Goal: Task Accomplishment & Management: Manage account settings

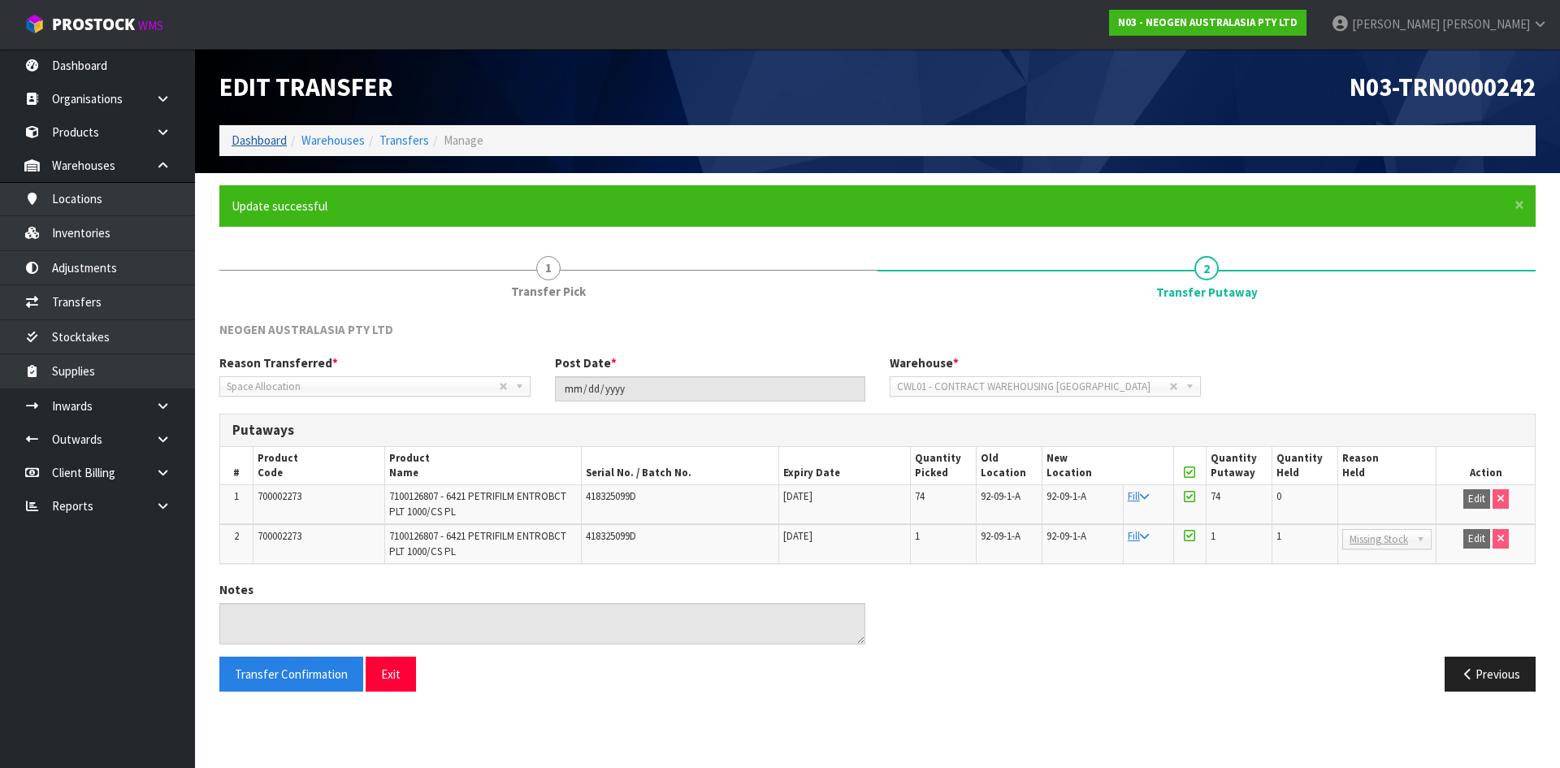
click at [266, 133] on ol "Dashboard Warehouses Transfers Manage" at bounding box center [877, 140] width 1316 height 30
click at [262, 145] on link "Dashboard" at bounding box center [259, 139] width 55 height 15
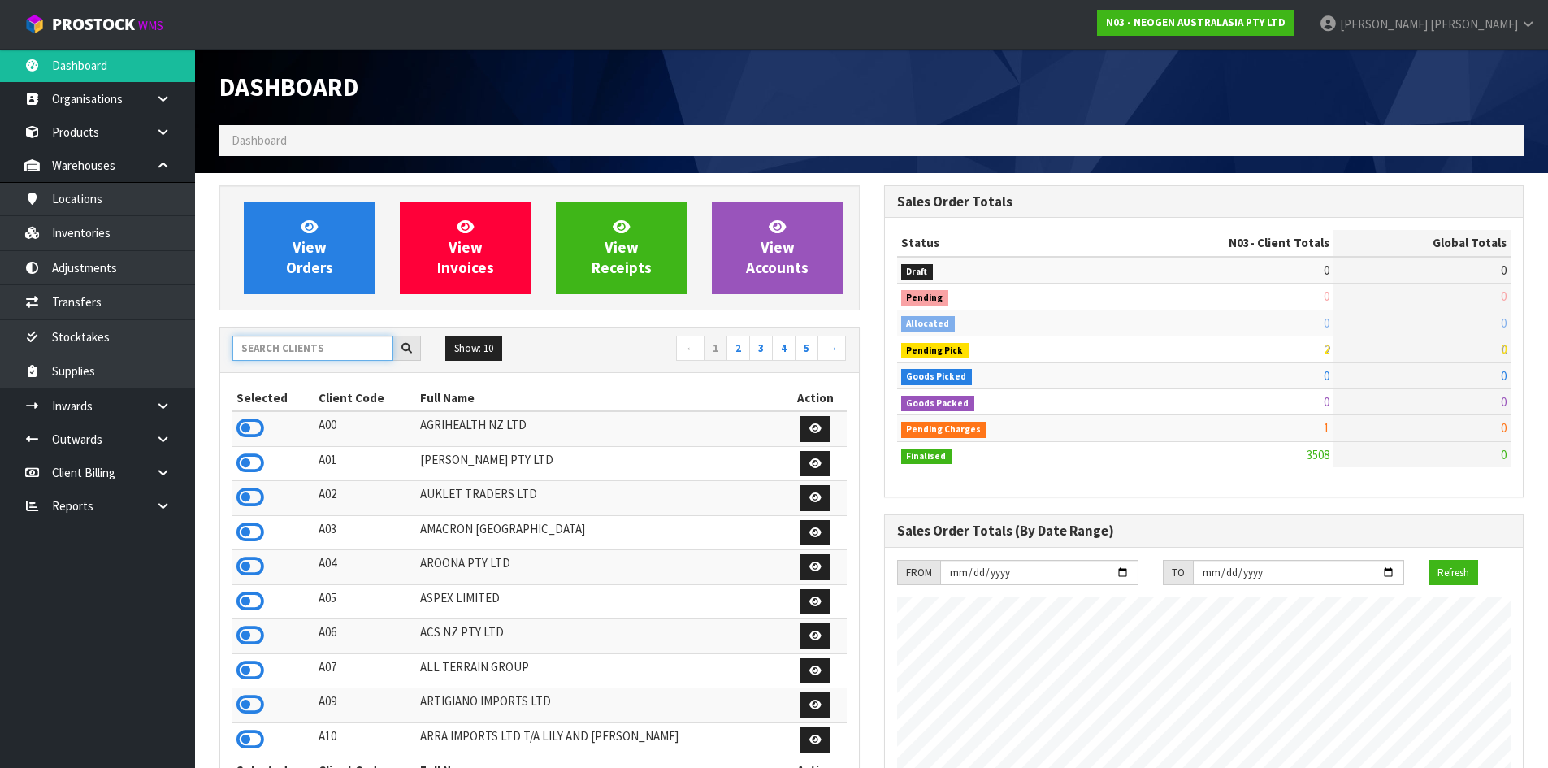
scroll to position [1231, 664]
click at [301, 341] on input "text" at bounding box center [312, 348] width 161 height 25
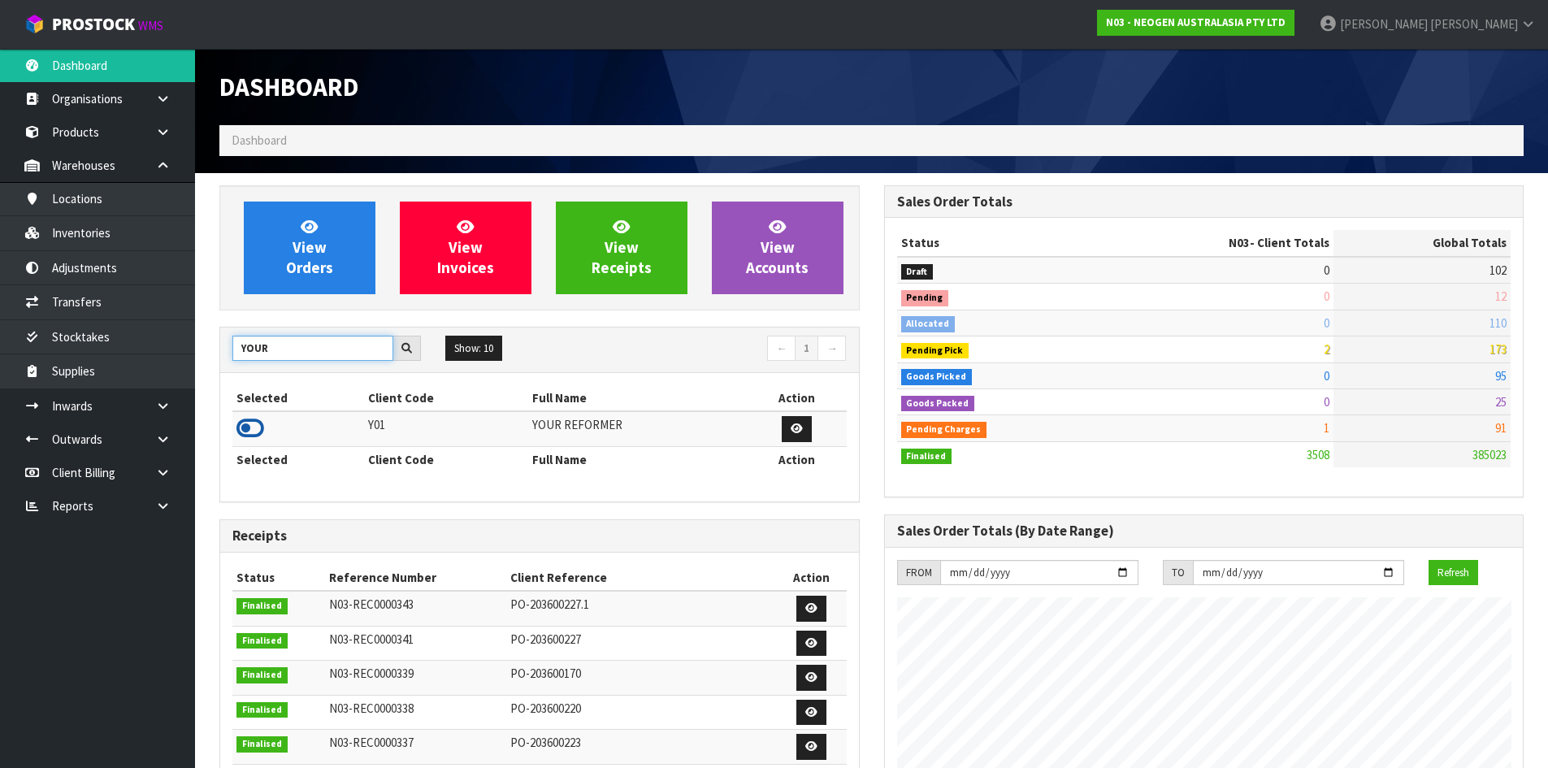
type input "YOUR"
click at [257, 426] on icon at bounding box center [250, 428] width 28 height 24
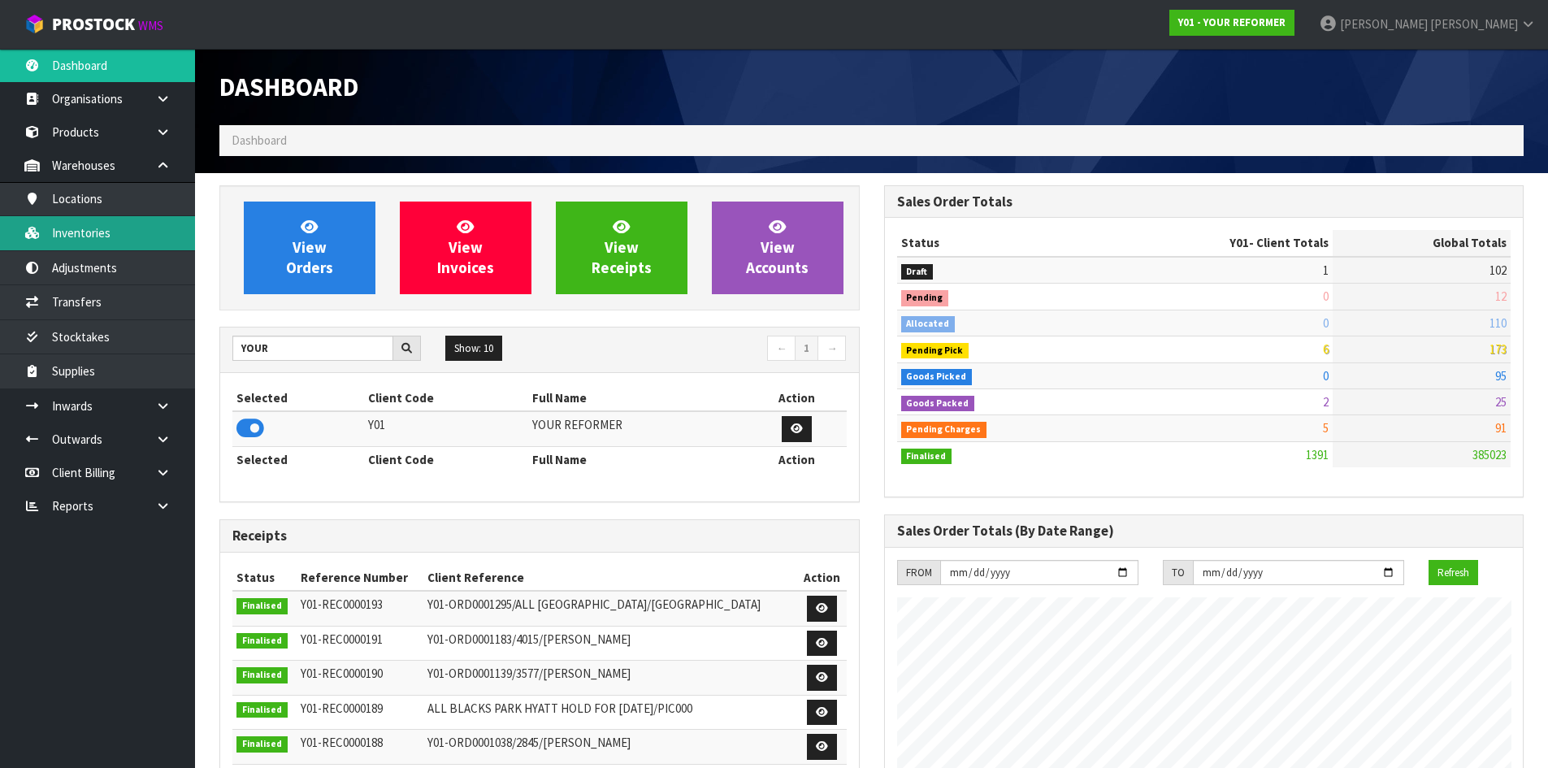
click at [145, 229] on link "Inventories" at bounding box center [97, 232] width 195 height 33
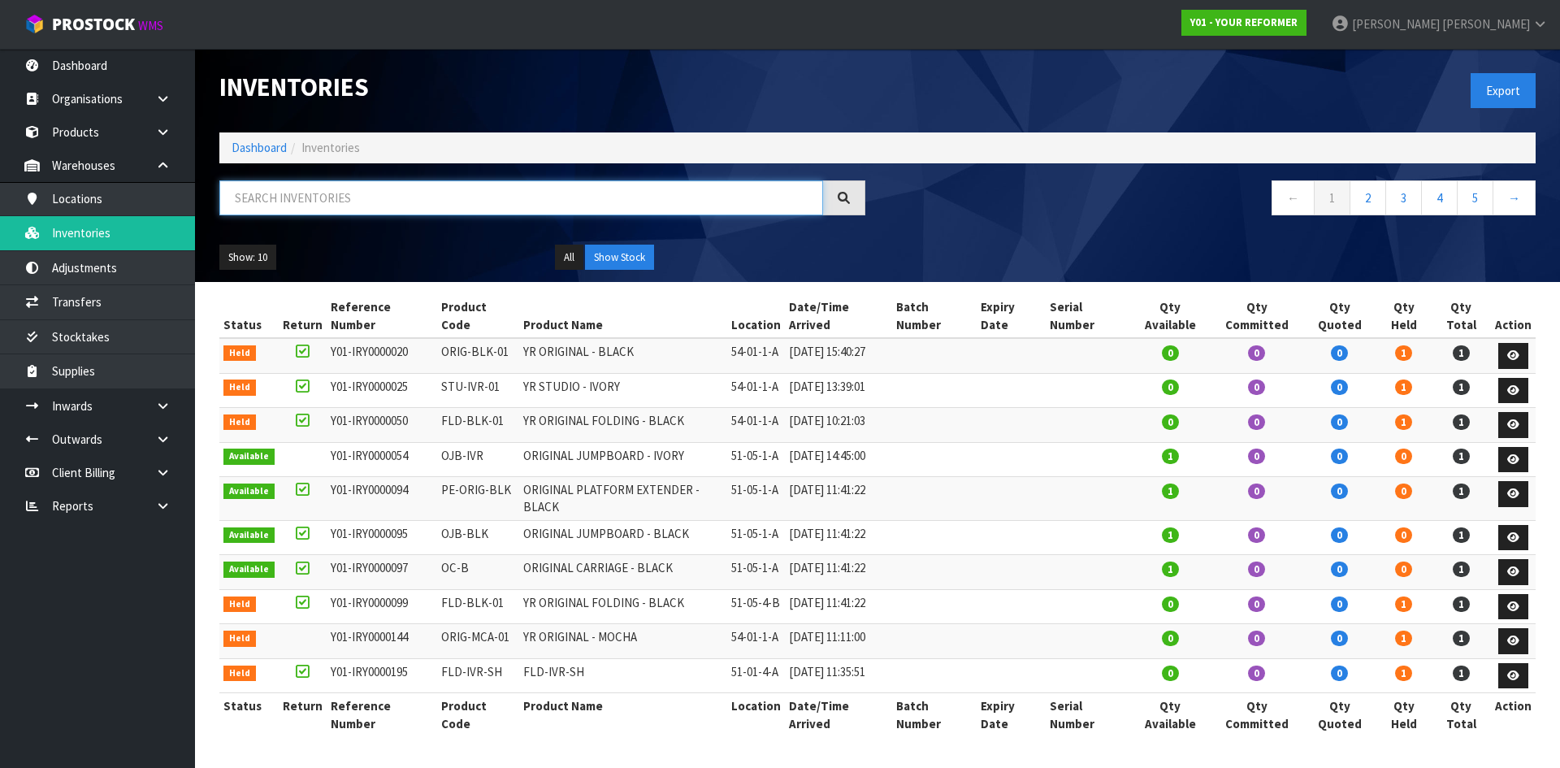
click at [254, 197] on input "text" at bounding box center [521, 197] width 604 height 35
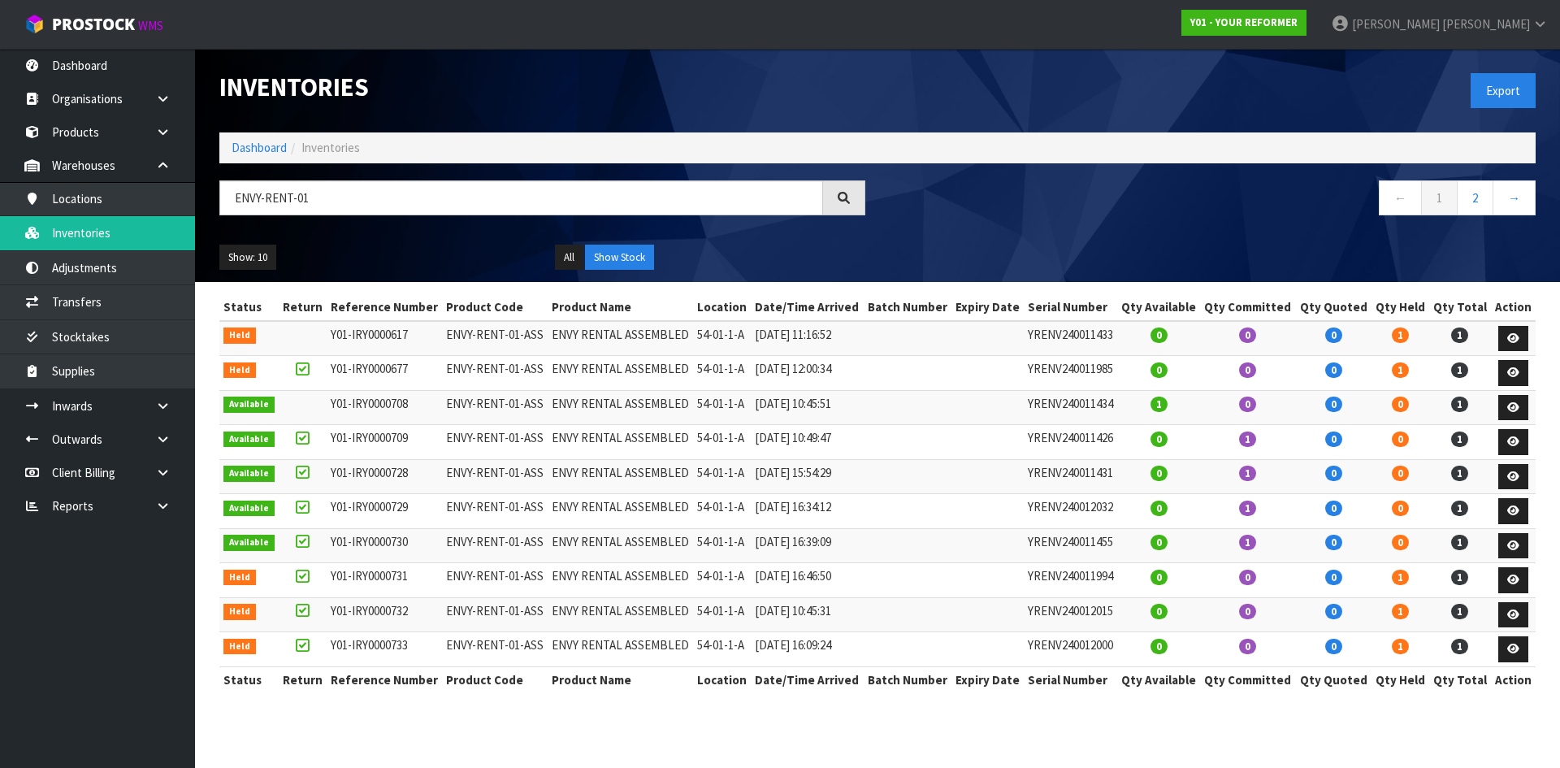
click at [1104, 431] on td "YRENV240011426" at bounding box center [1070, 442] width 93 height 35
copy td "YRENV240011426"
click at [365, 193] on input "ENVY-RENT-01" at bounding box center [521, 197] width 604 height 35
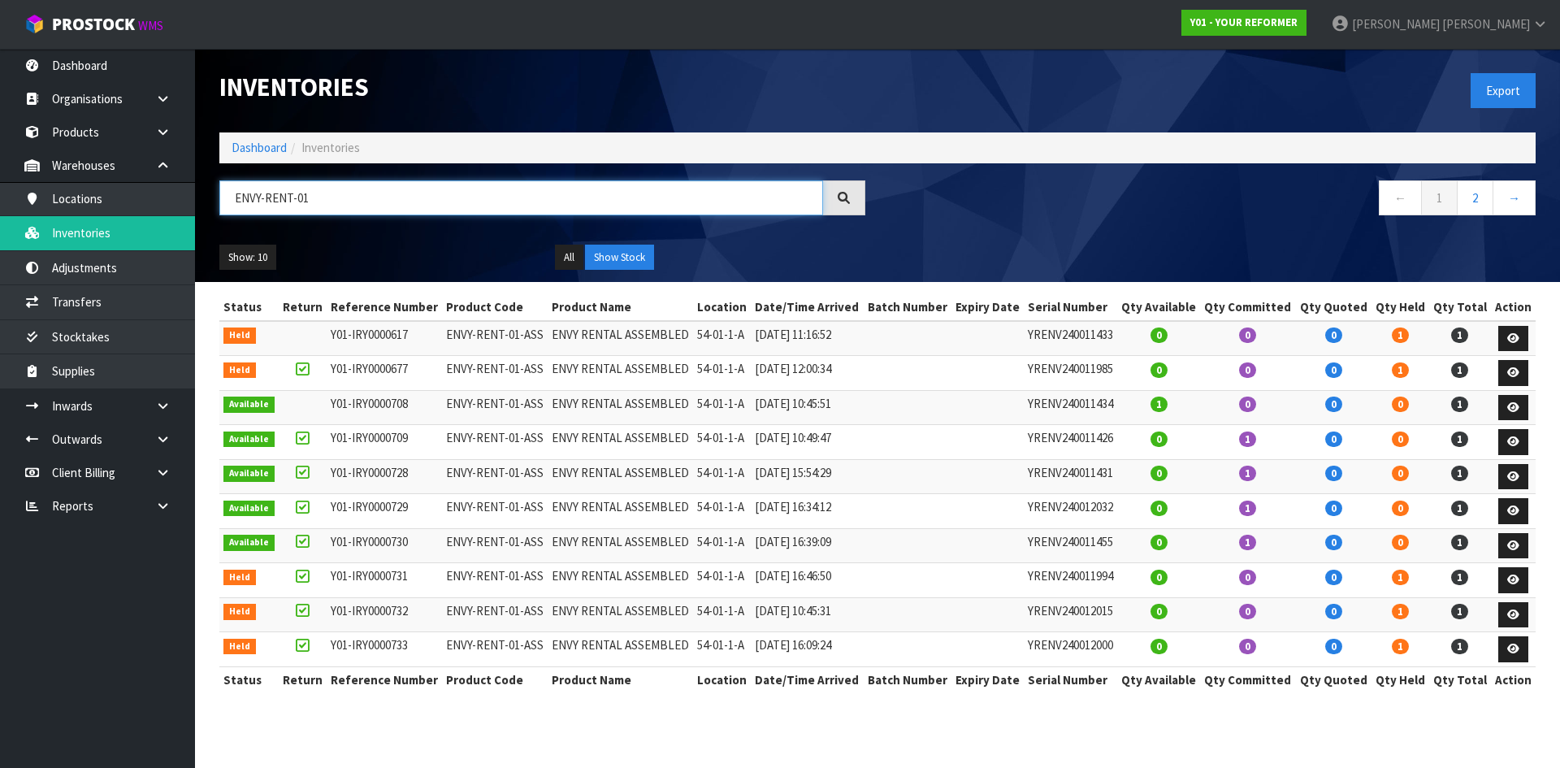
click at [365, 193] on input "ENVY-RENT-01" at bounding box center [521, 197] width 604 height 35
paste input "YRENV240011426"
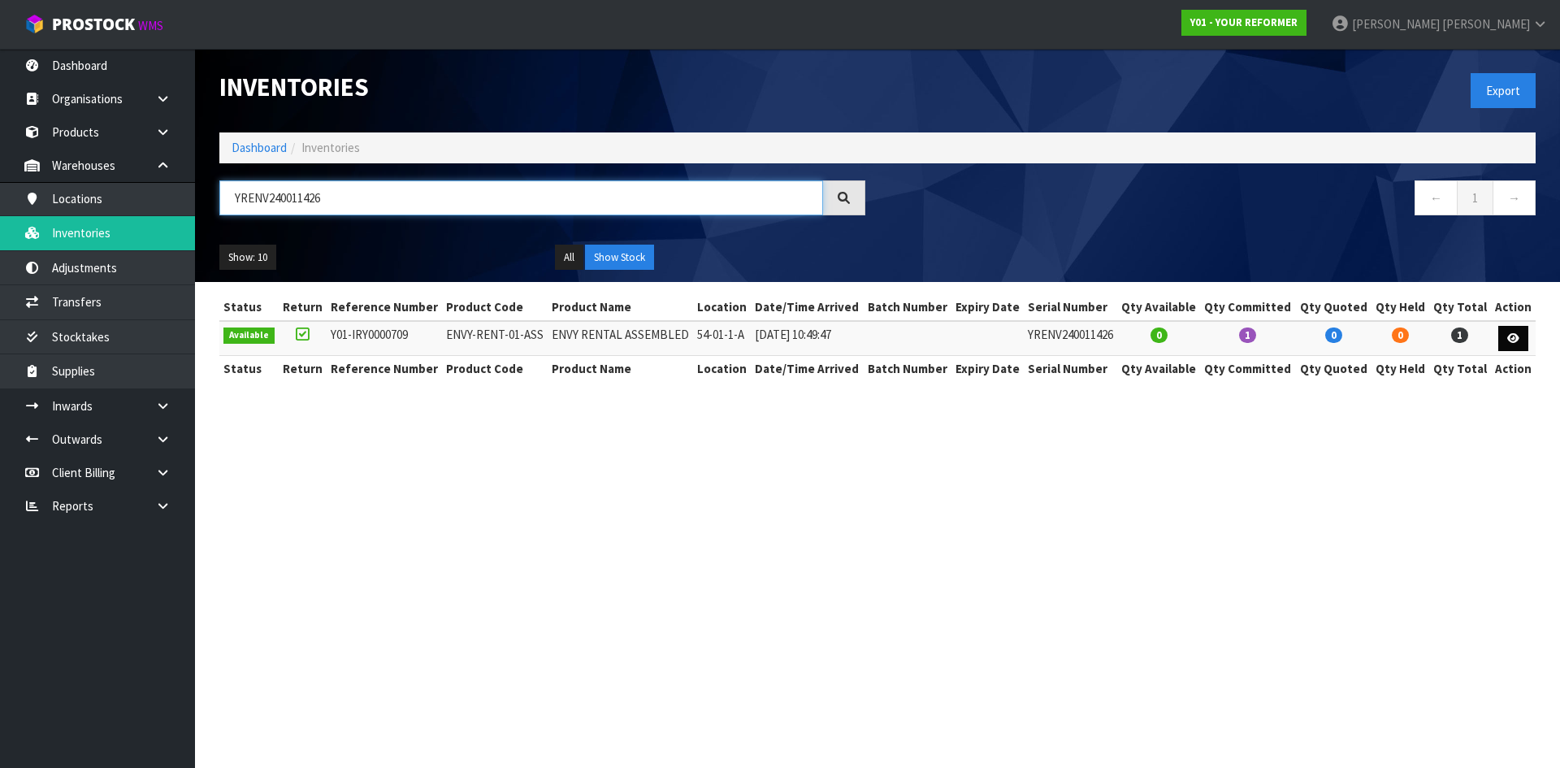
type input "YRENV240011426"
click at [1510, 341] on icon at bounding box center [1513, 338] width 12 height 11
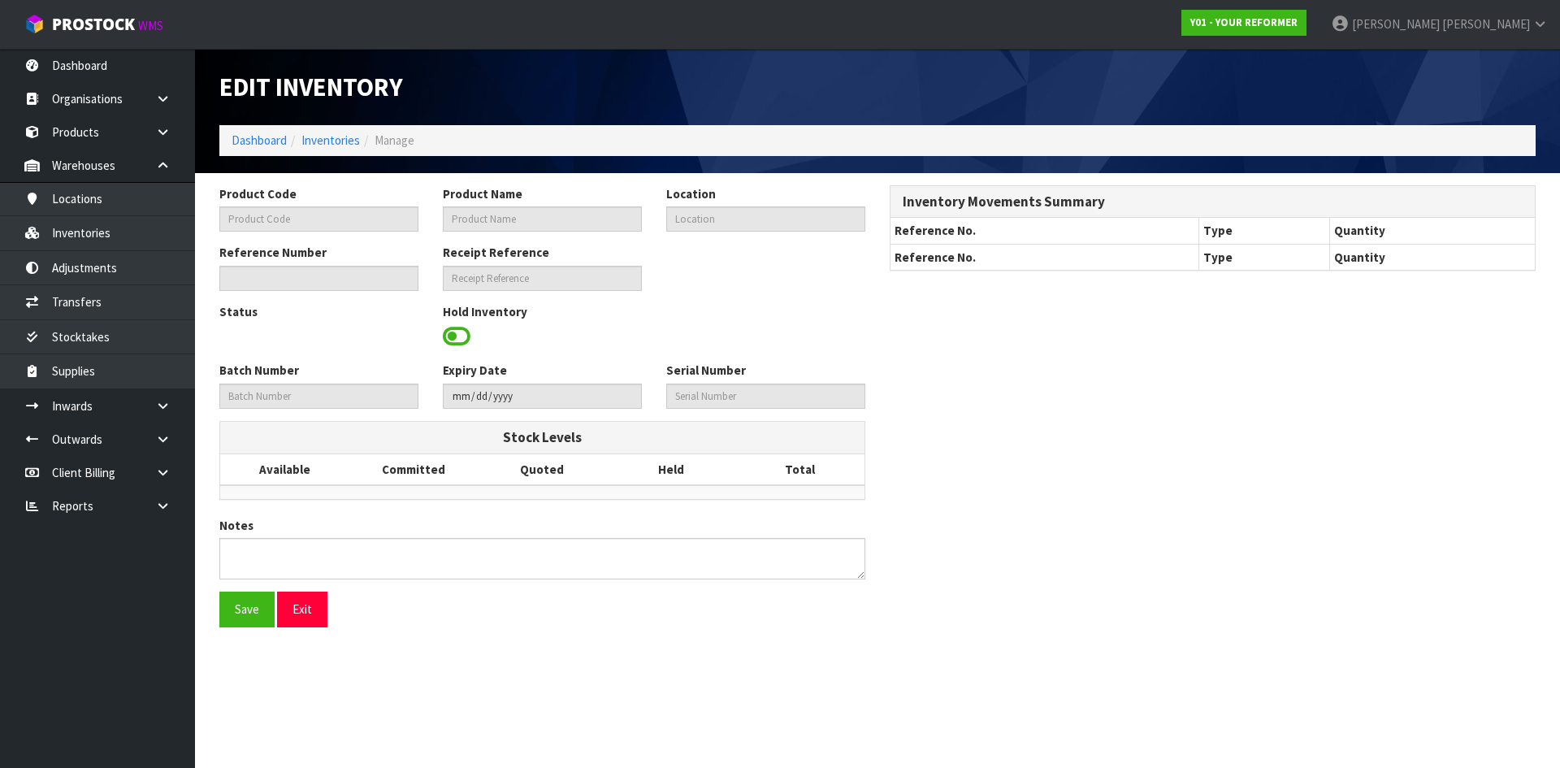
type input "ENVY-RENT-01-ASS"
type input "ENVY RENTAL ASSEMBLED"
type input "54-01-1-A"
type input "Y01-IRY0000709"
type input "Y01-REC0000172"
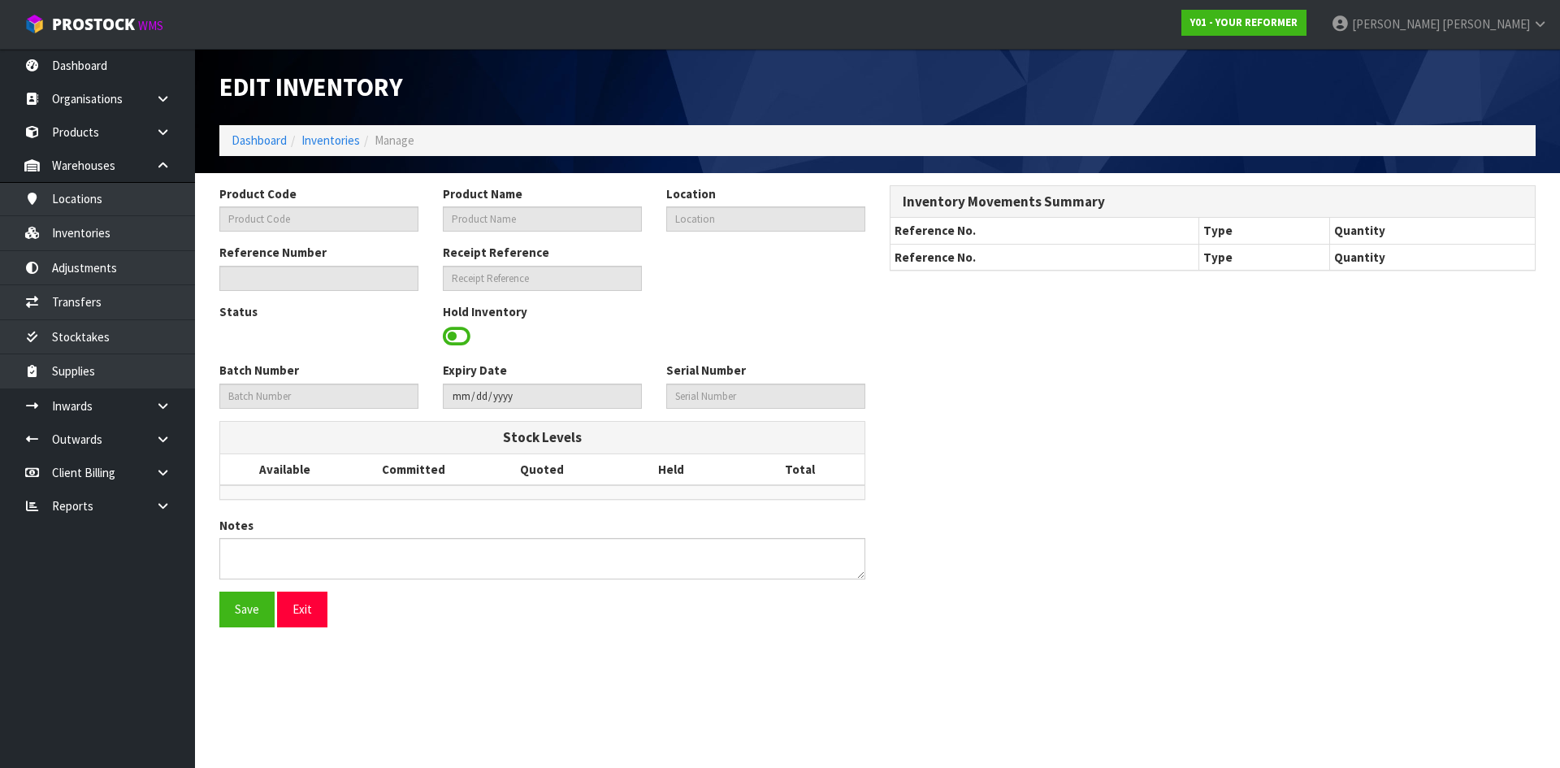
type input "YRENV240011426"
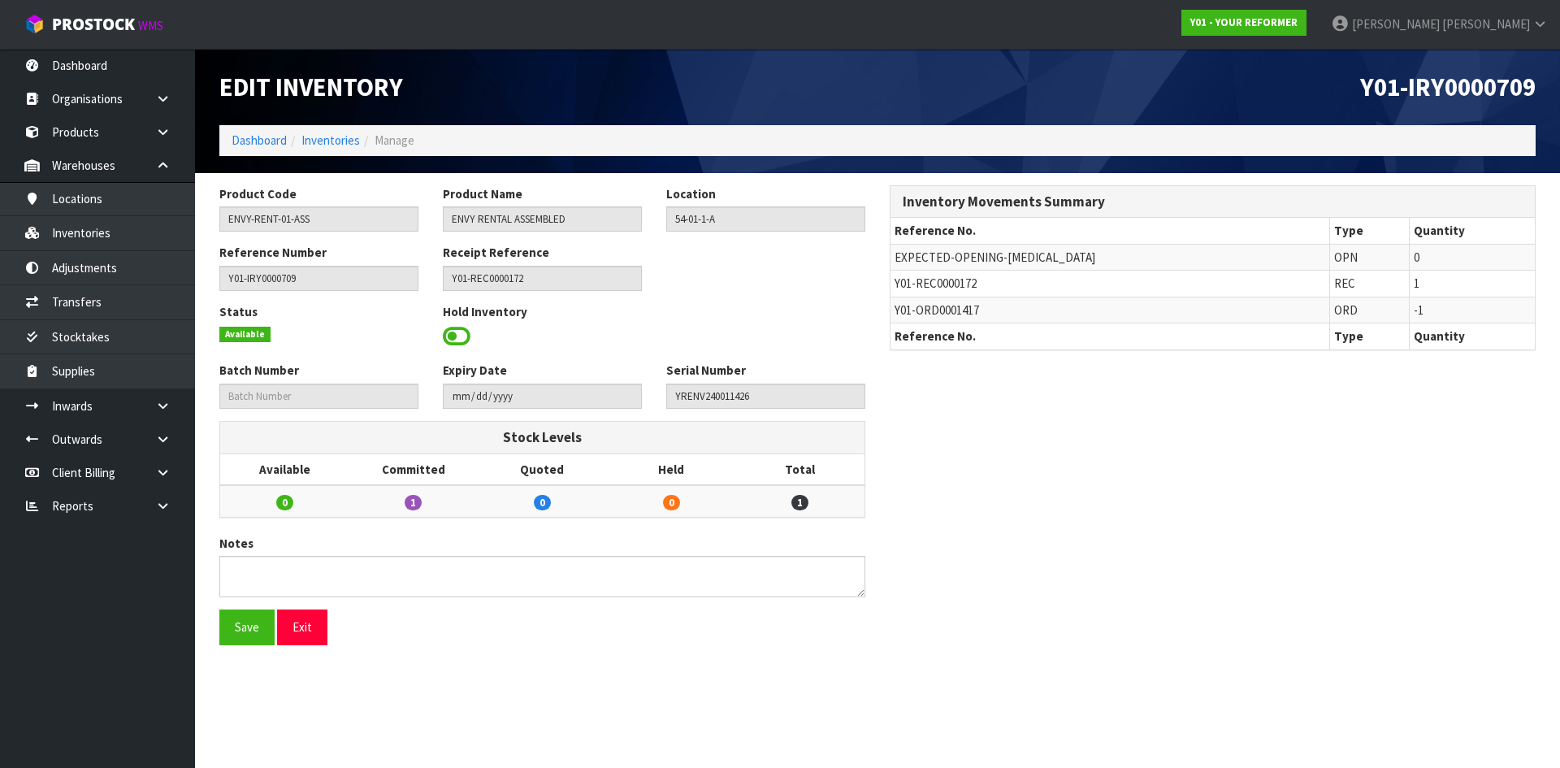
click at [954, 284] on span "Y01-REC0000172" at bounding box center [935, 282] width 82 height 15
copy tr "Y01-REC0000172"
click at [175, 407] on link at bounding box center [169, 405] width 52 height 33
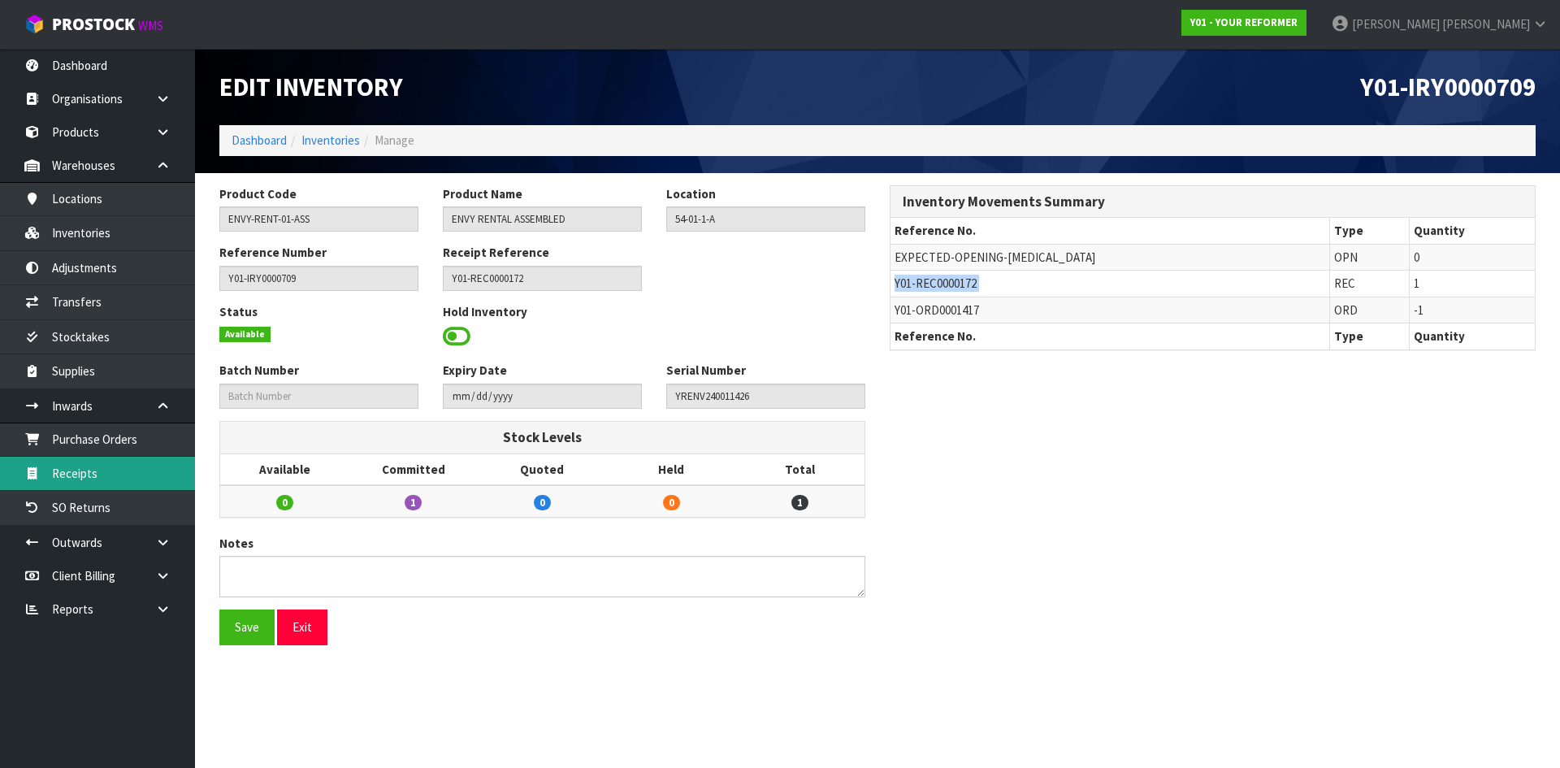
click at [139, 466] on link "Receipts" at bounding box center [97, 473] width 195 height 33
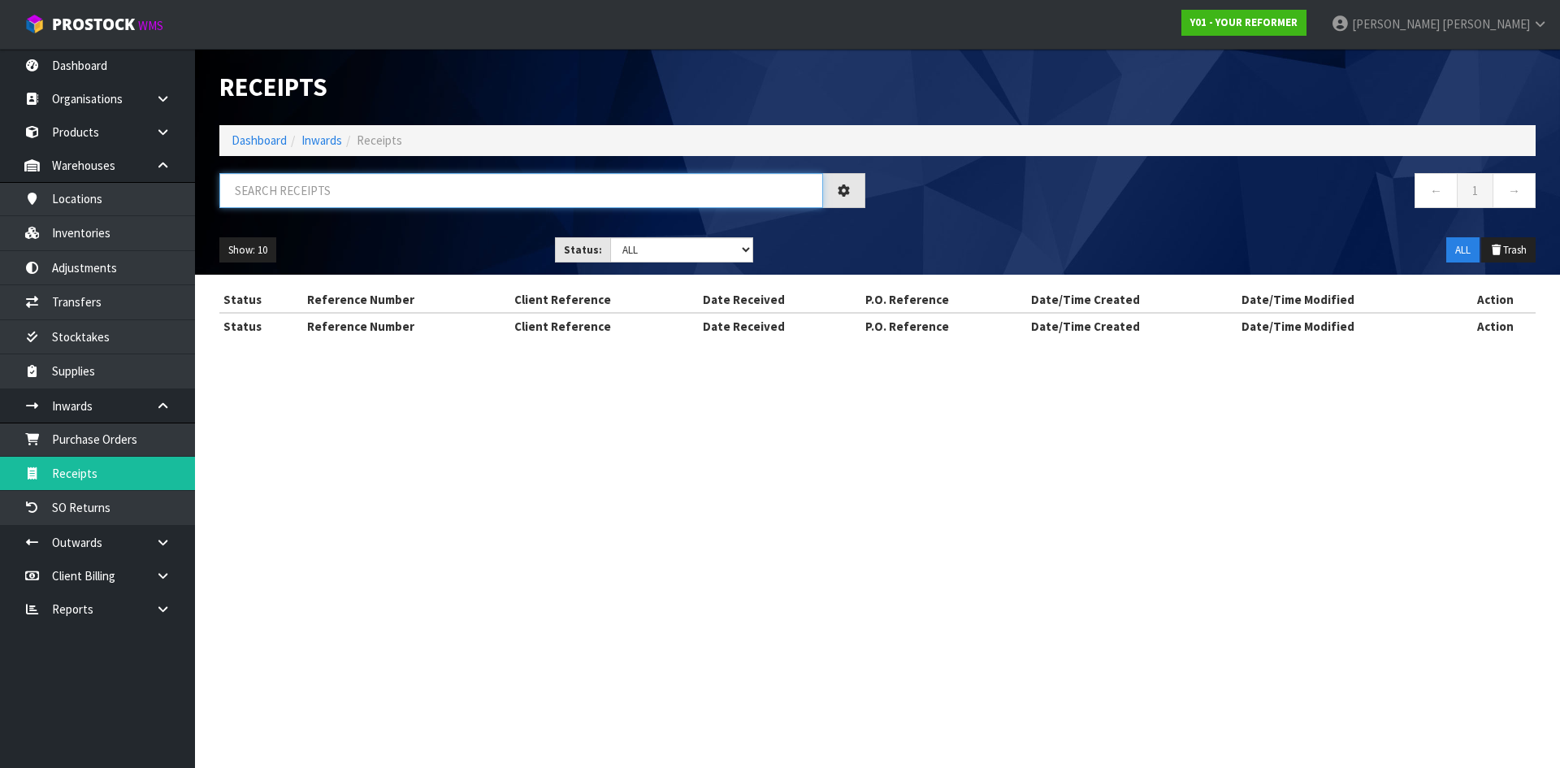
click at [455, 201] on input "text" at bounding box center [521, 190] width 604 height 35
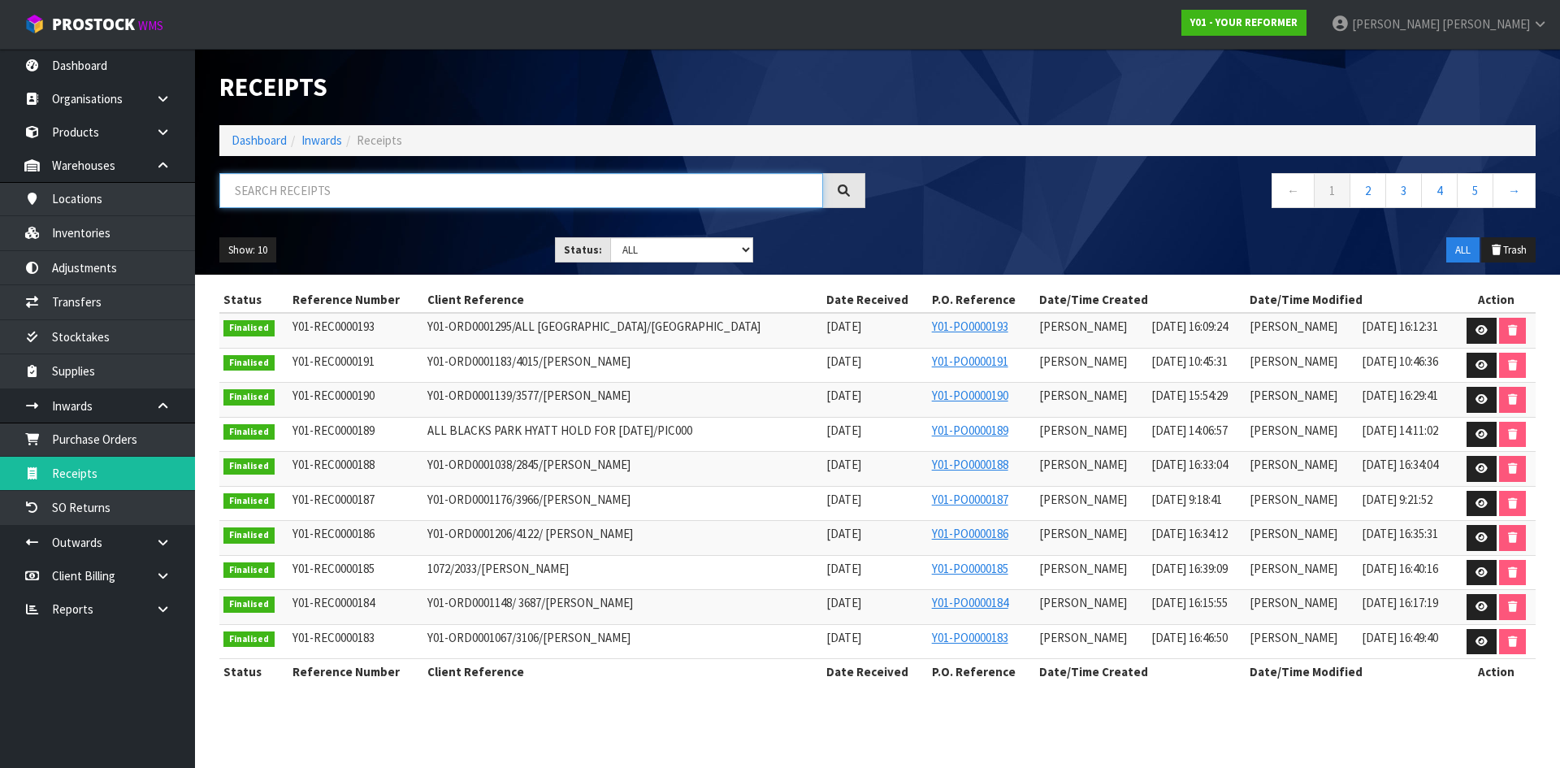
paste input "Y01-REC0000172"
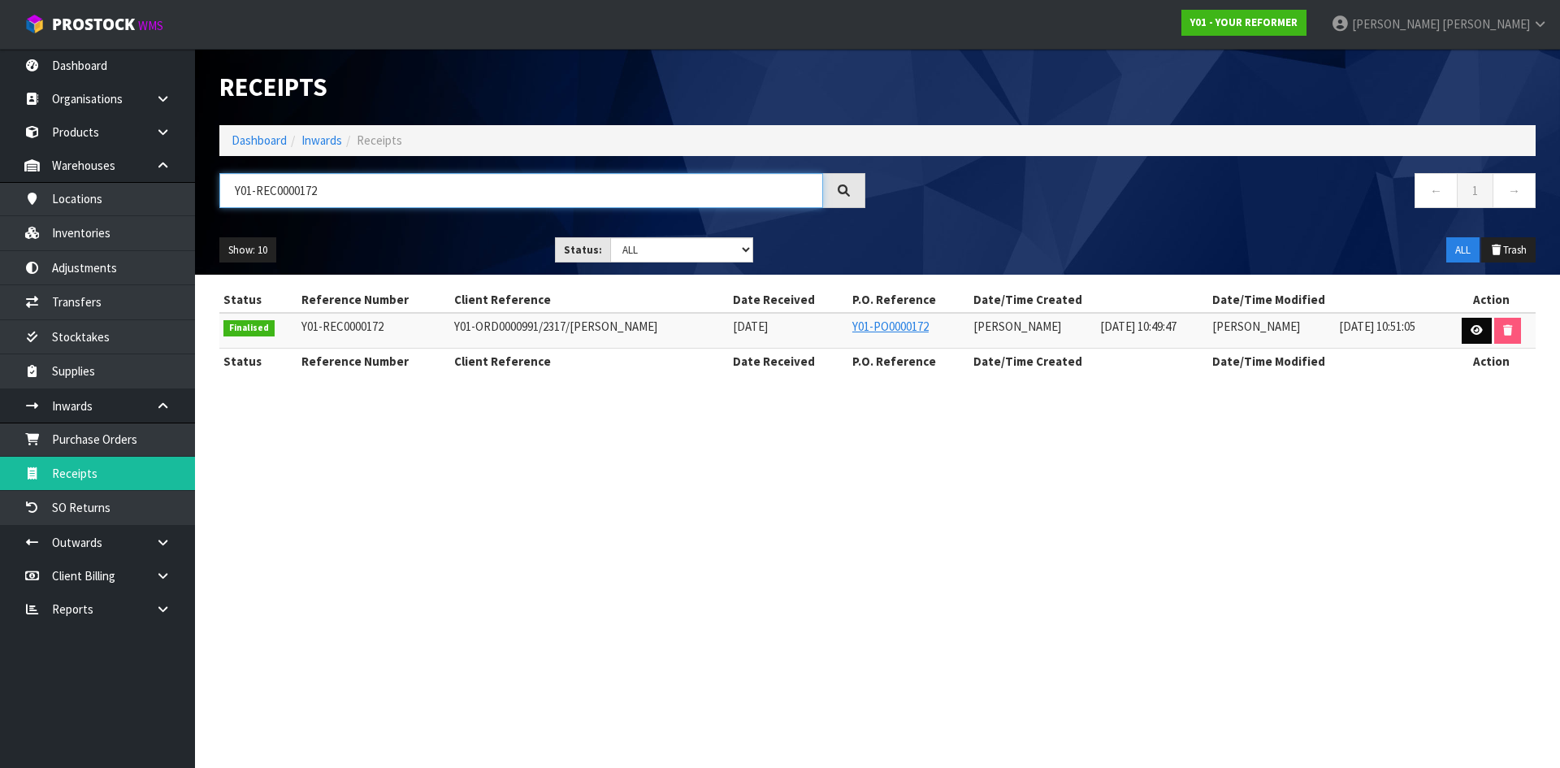
type input "Y01-REC0000172"
click at [1468, 331] on link at bounding box center [1477, 331] width 30 height 26
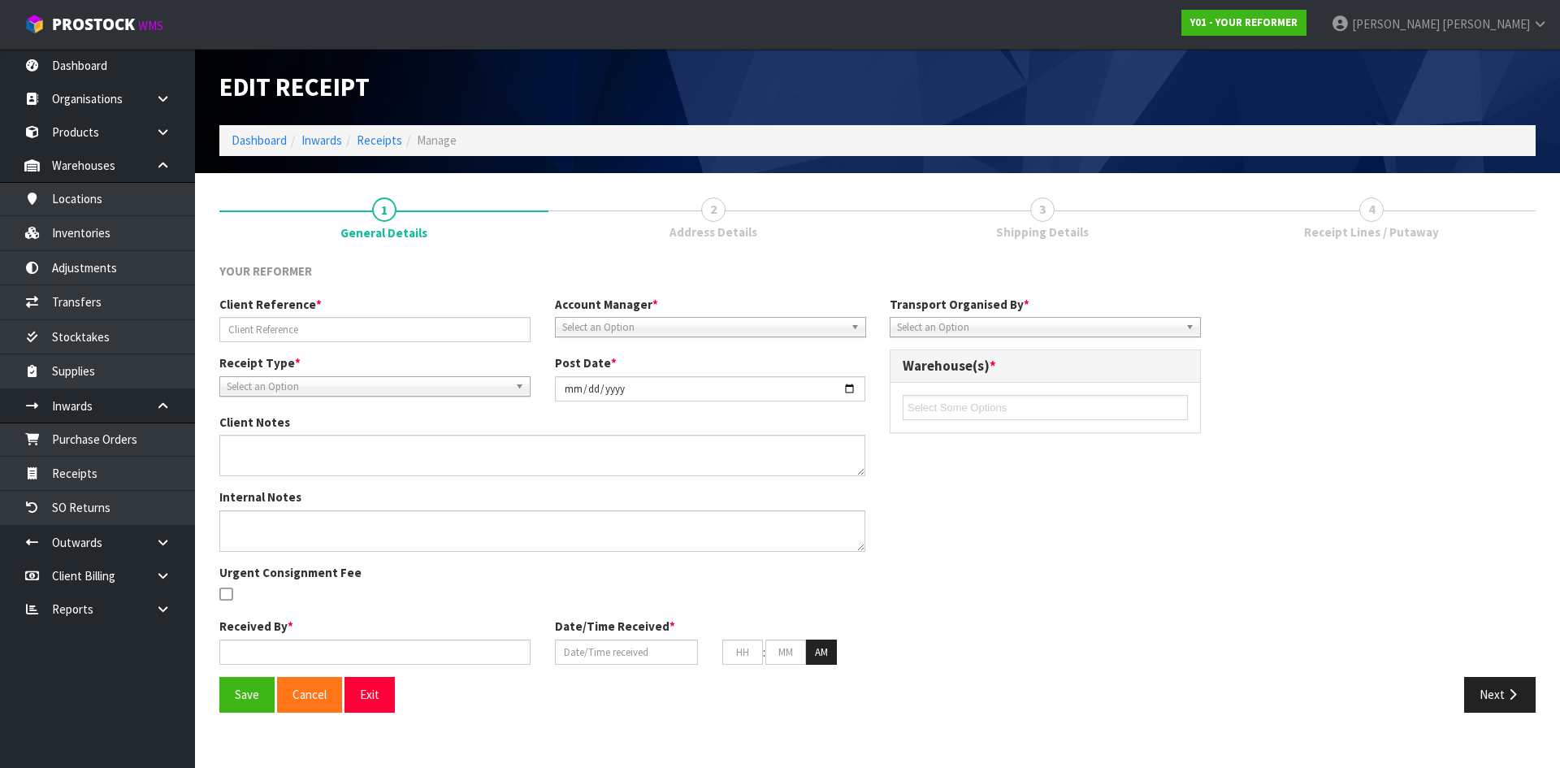
type input "Y01-ORD0000991/2317/[PERSON_NAME]"
type input "[DATE]"
type input "[PERSON_NAME]"
type input "[DATE]"
type input "10"
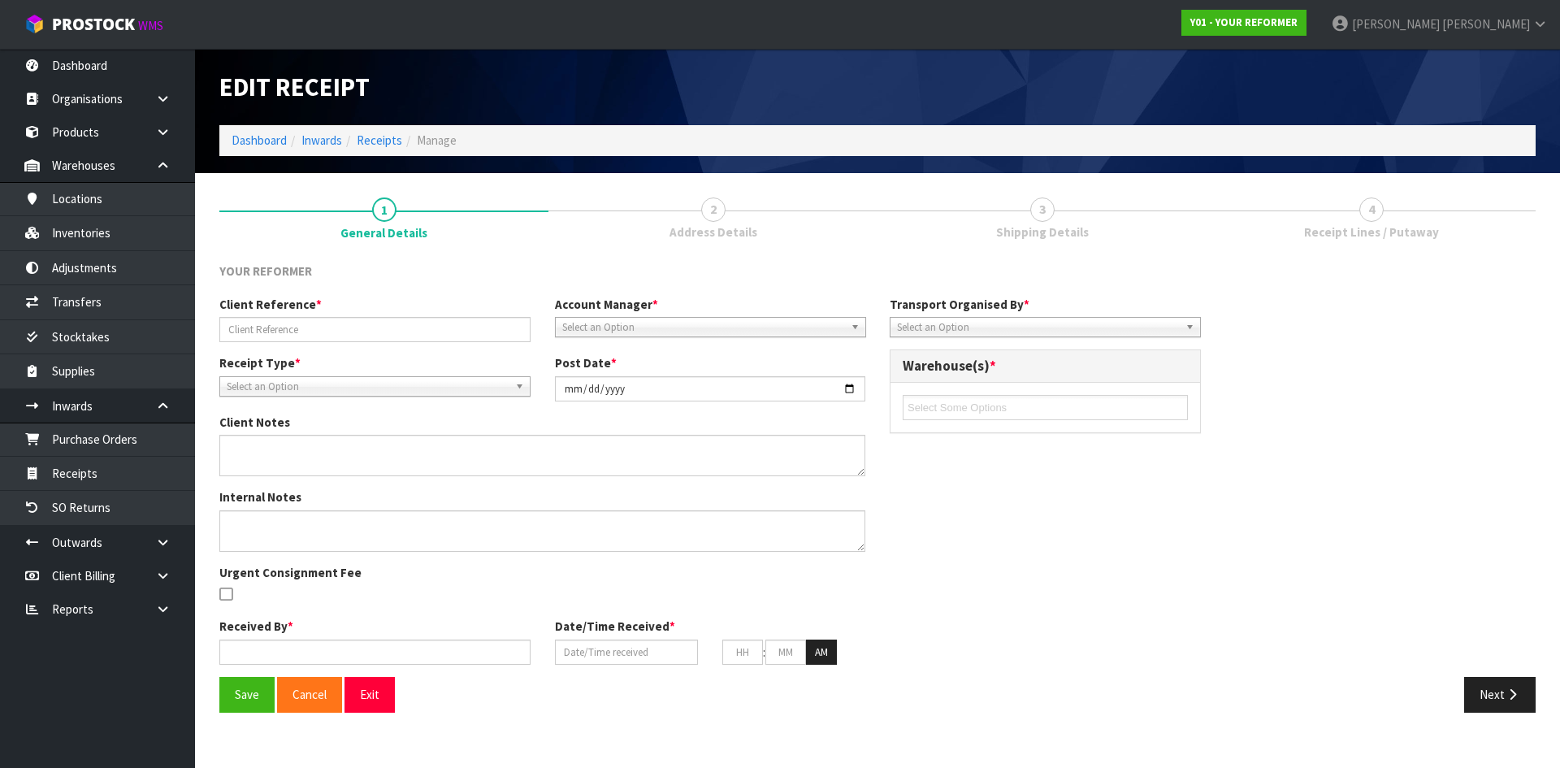
type input "49"
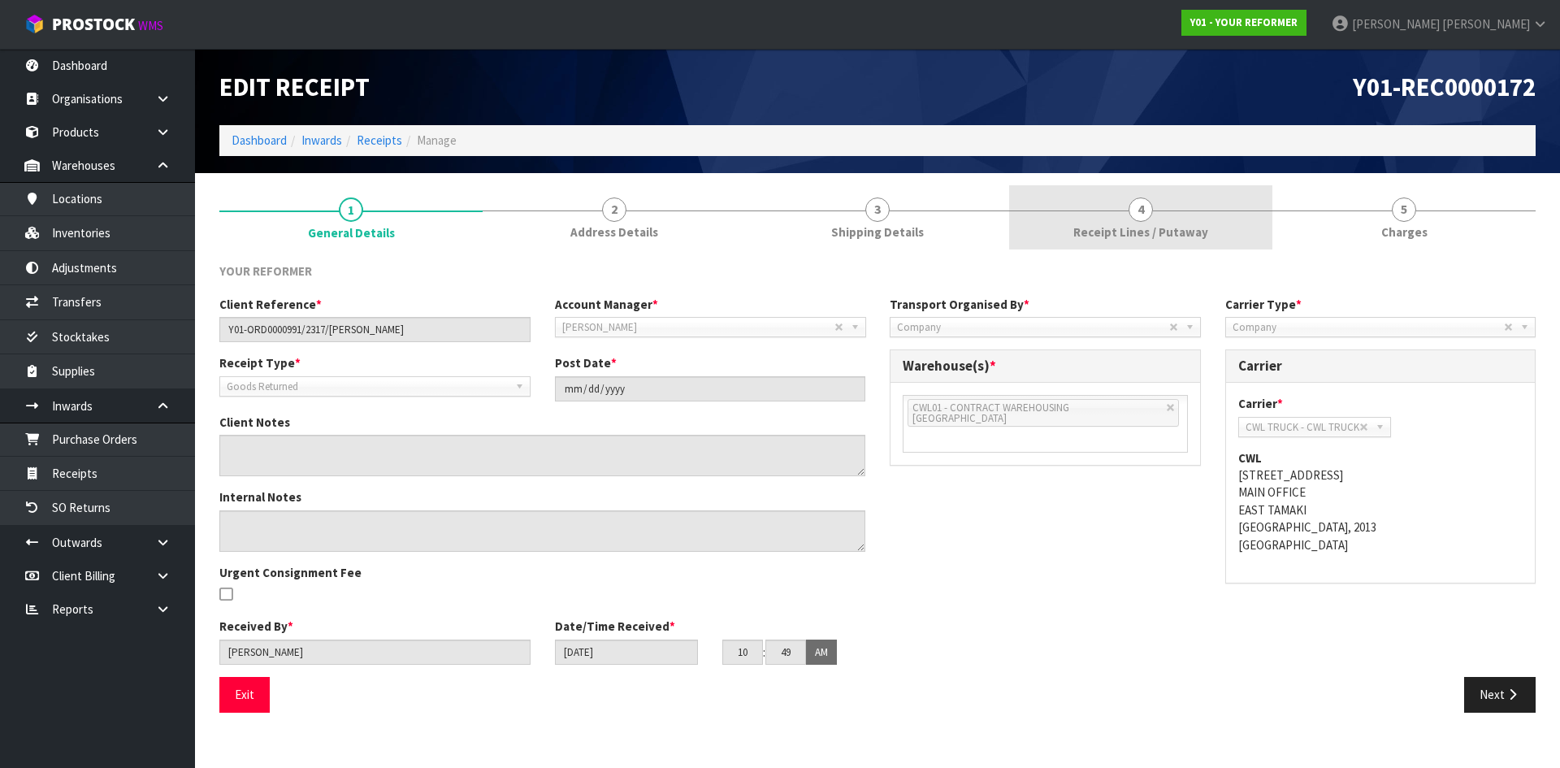
click at [1198, 223] on span "Receipt Lines / Putaway" at bounding box center [1140, 231] width 135 height 17
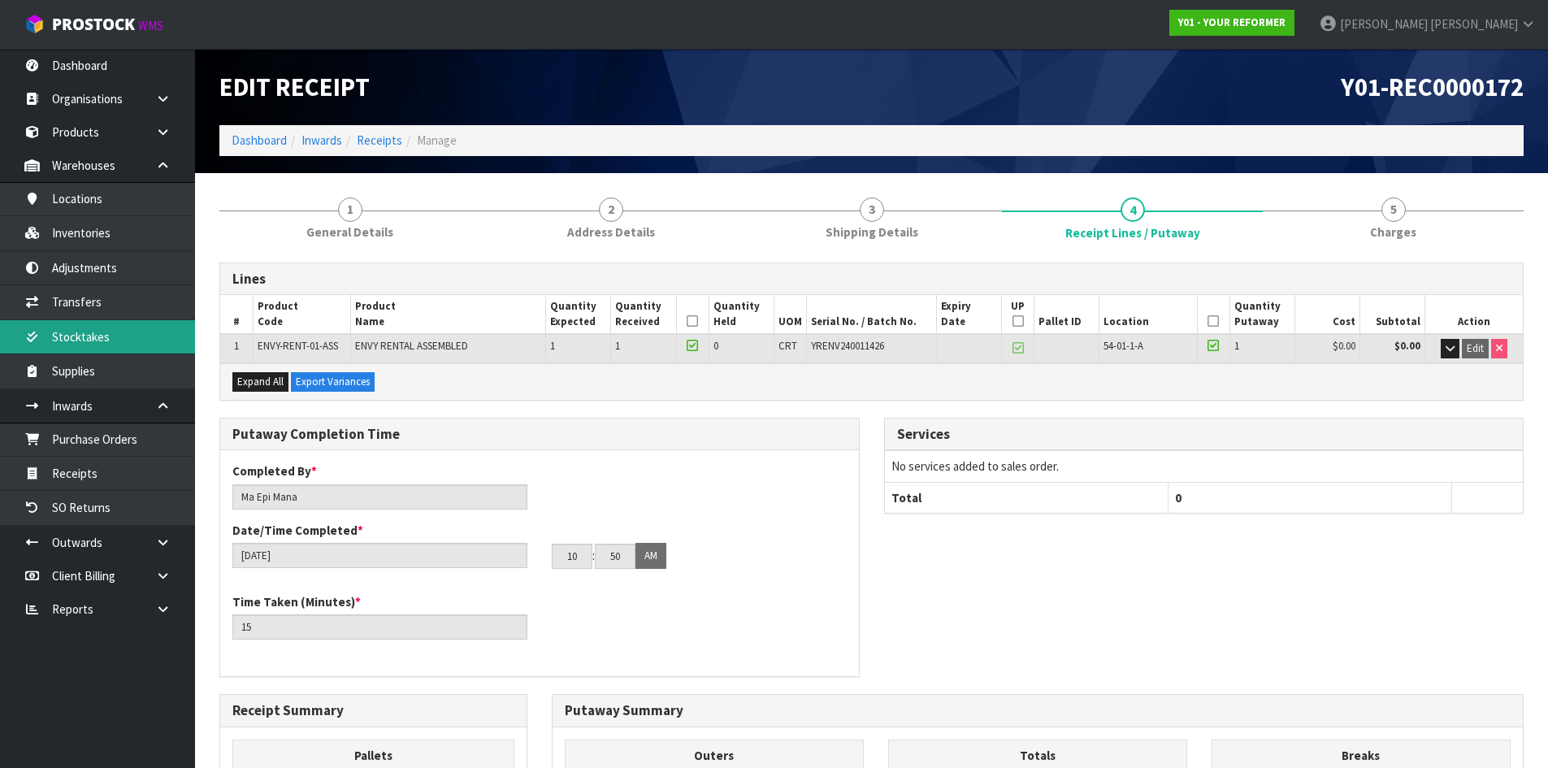
click at [147, 344] on link "Stocktakes" at bounding box center [97, 336] width 195 height 33
